Goal: Task Accomplishment & Management: Manage account settings

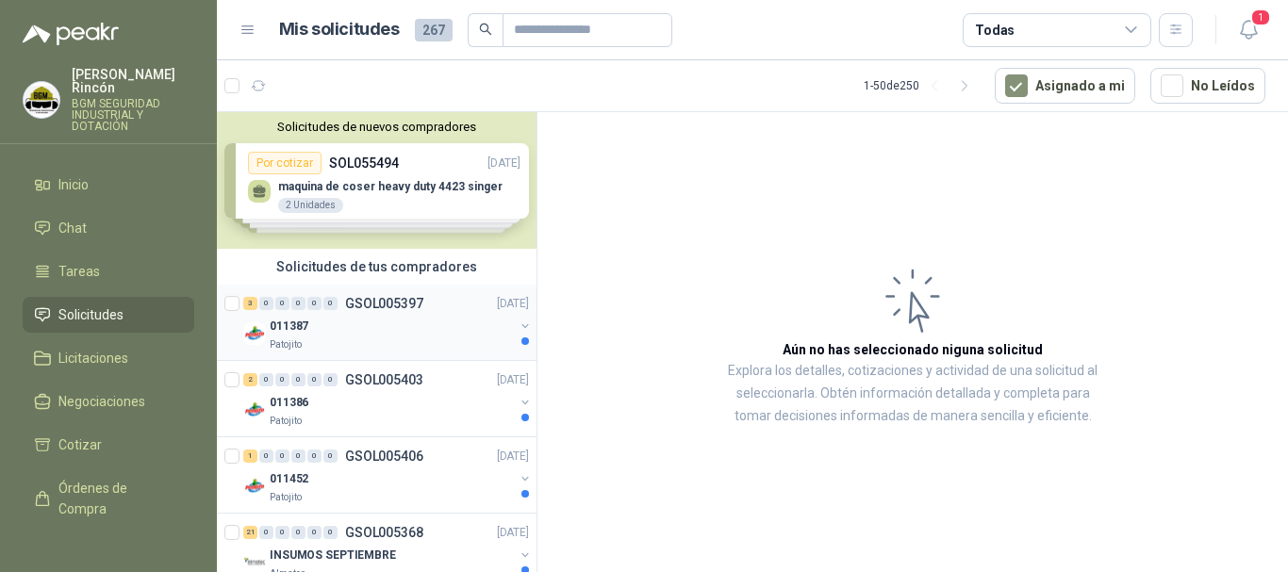
click at [460, 327] on div "011387" at bounding box center [392, 326] width 244 height 23
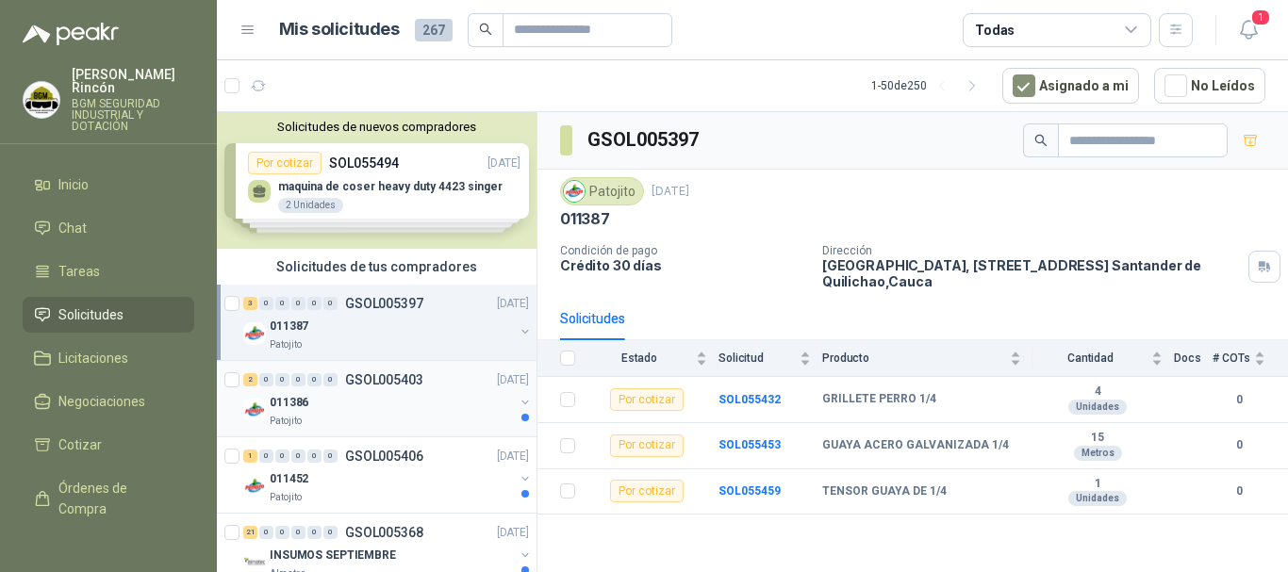
click at [375, 419] on div "Patojito" at bounding box center [392, 421] width 244 height 15
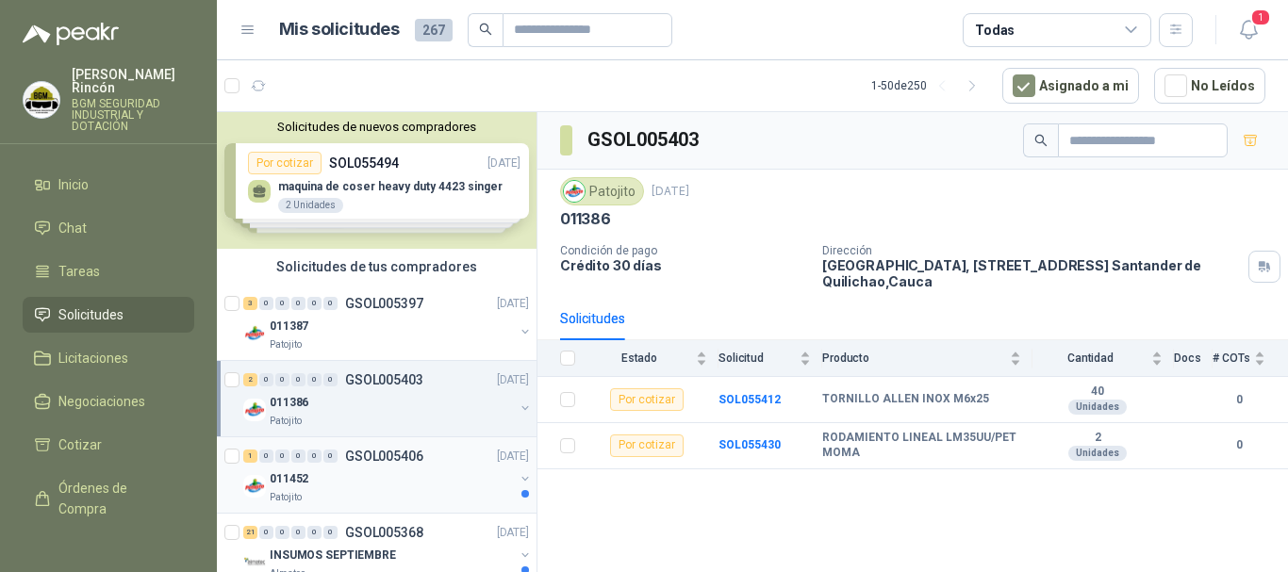
click at [414, 494] on div "Patojito" at bounding box center [392, 497] width 244 height 15
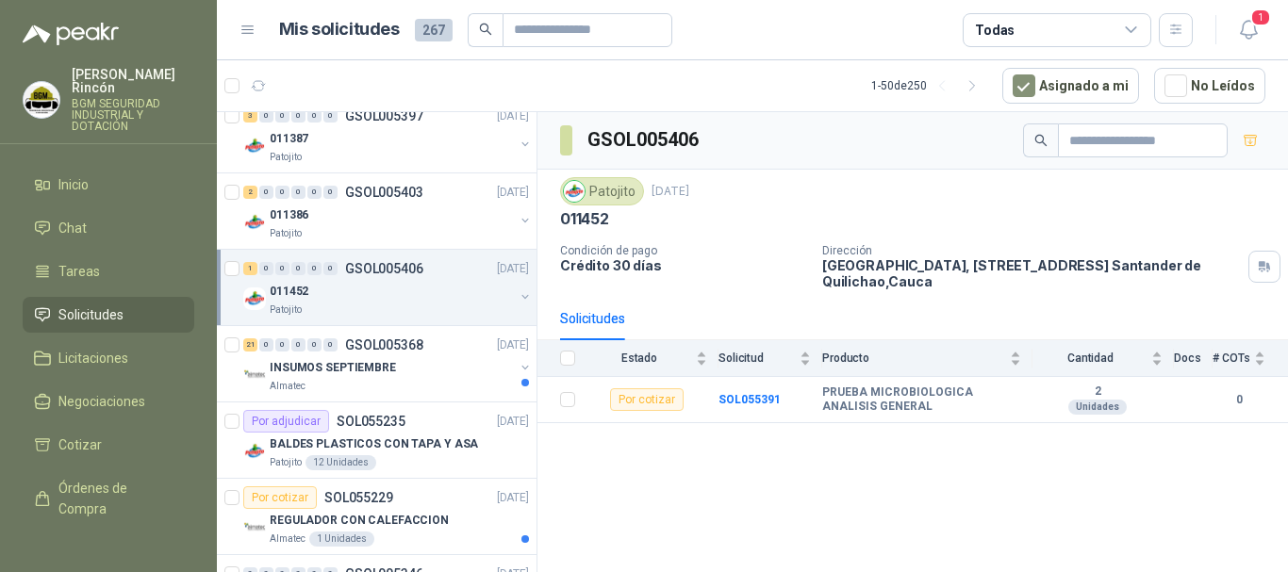
scroll to position [189, 0]
click at [454, 377] on div "INSUMOS SEPTIEMBRE" at bounding box center [392, 366] width 244 height 23
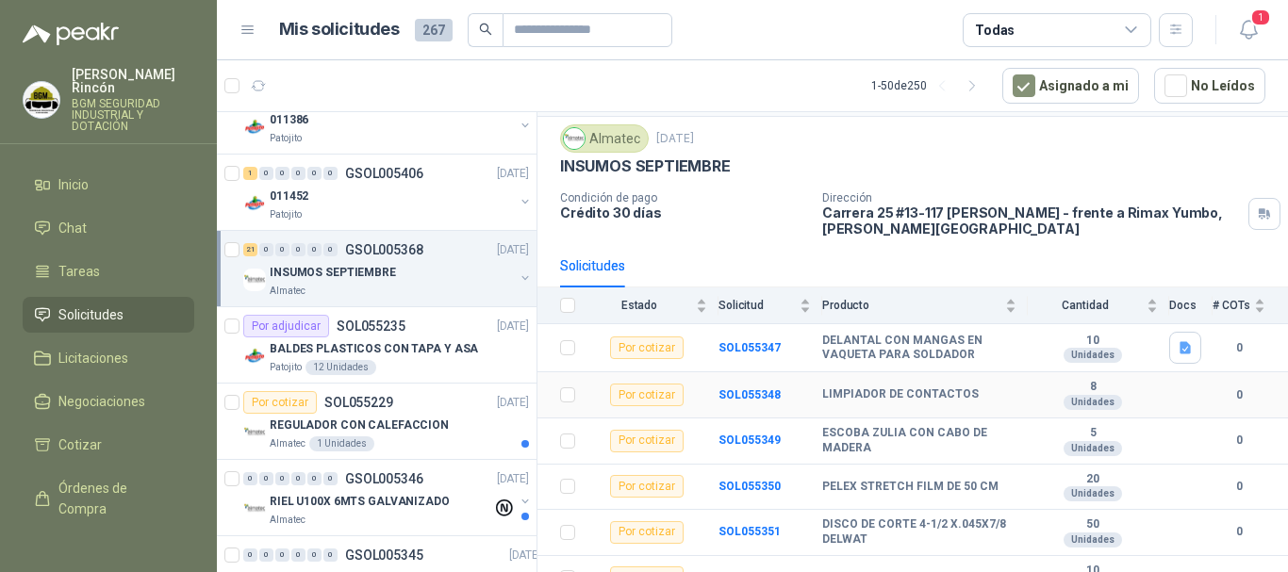
scroll to position [94, 0]
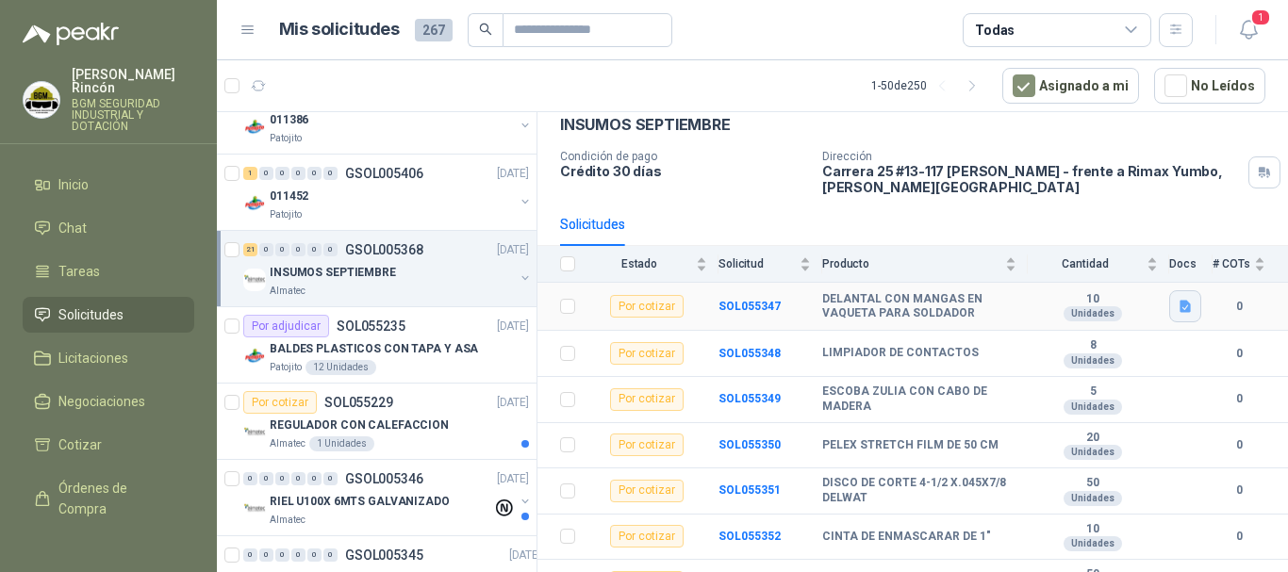
click at [1180, 311] on icon "button" at bounding box center [1185, 307] width 11 height 12
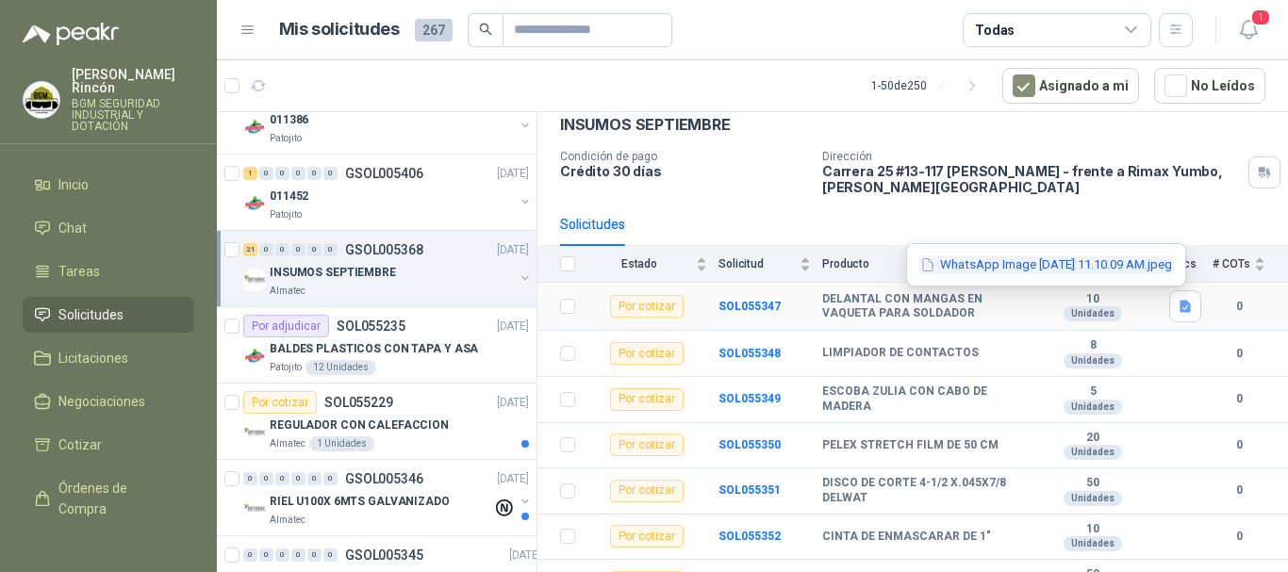
click at [1135, 268] on button "WhatsApp Image [DATE] 11.10.09 AM.jpeg" at bounding box center [1046, 266] width 256 height 20
